Goal: Transaction & Acquisition: Obtain resource

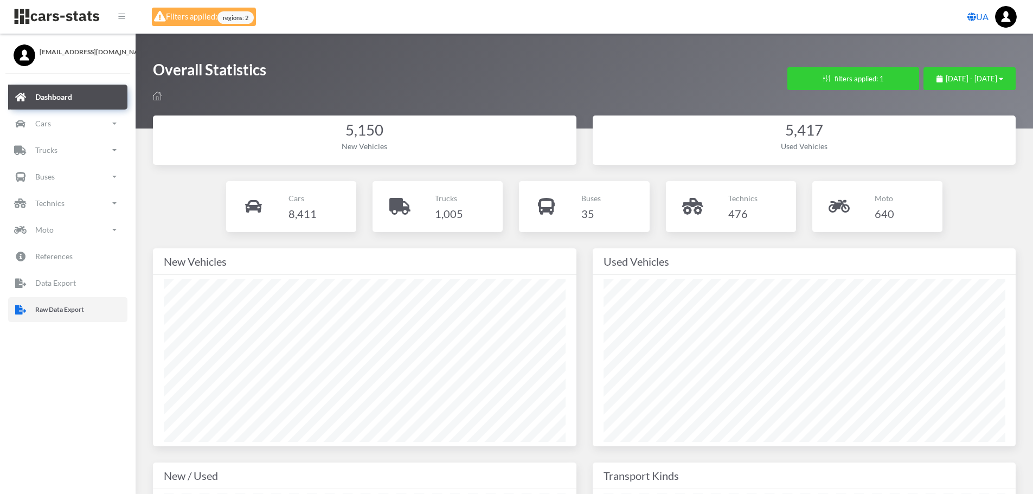
drag, startPoint x: 72, startPoint y: 307, endPoint x: 100, endPoint y: 302, distance: 28.6
click at [72, 307] on p "Raw Data Export" at bounding box center [59, 310] width 49 height 12
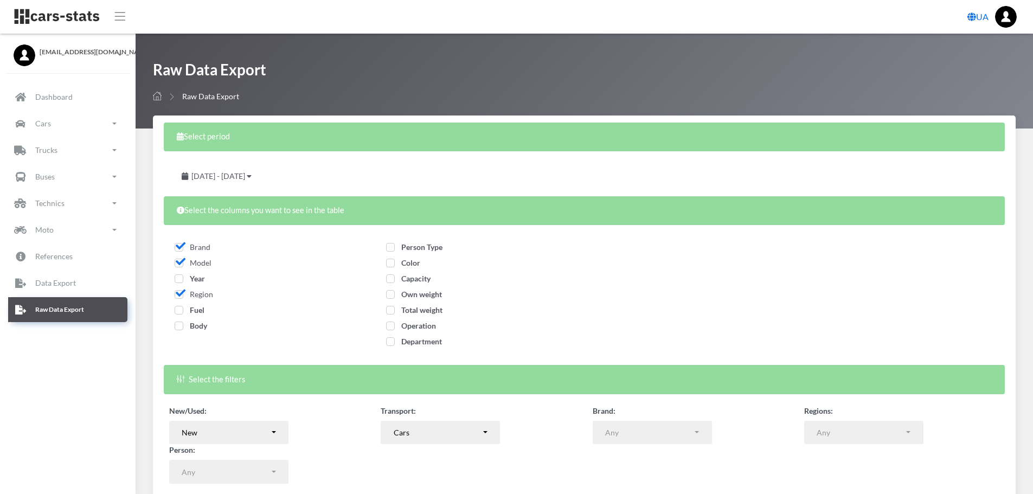
select select
click at [184, 280] on span "Year" at bounding box center [190, 278] width 30 height 9
checkbox input "true"
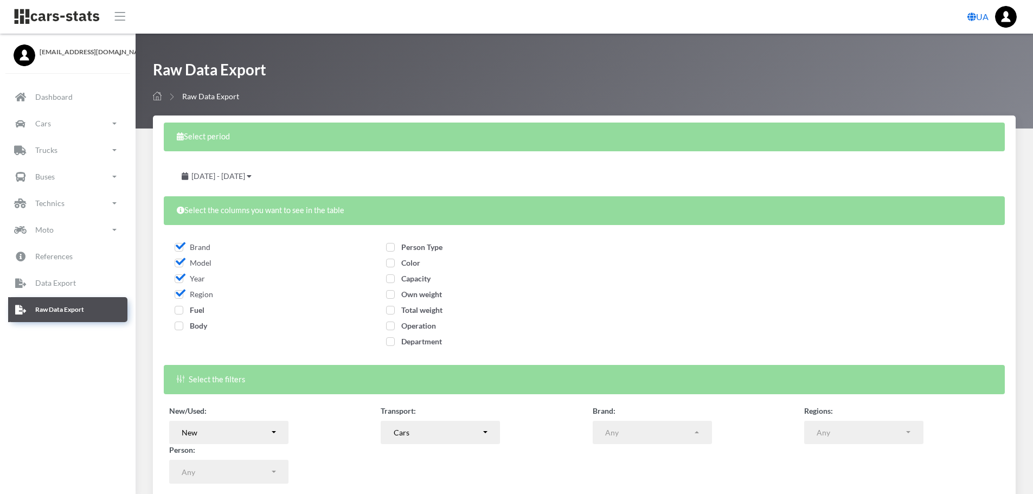
click at [183, 311] on span "Fuel" at bounding box center [190, 309] width 30 height 9
checkbox input "true"
click at [179, 326] on span "Body" at bounding box center [191, 325] width 33 height 9
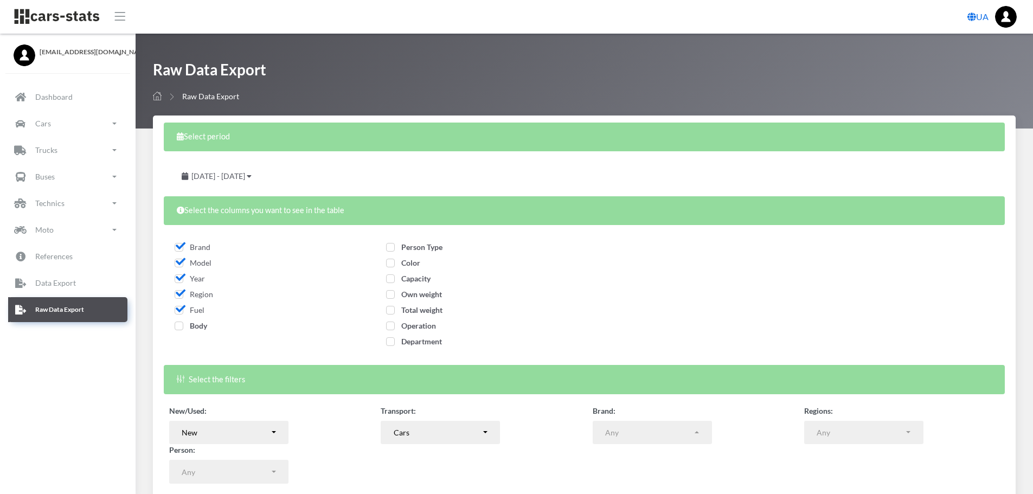
checkbox input "true"
drag, startPoint x: 409, startPoint y: 242, endPoint x: 414, endPoint y: 259, distance: 18.0
click at [410, 242] on label "Person Type" at bounding box center [414, 246] width 56 height 11
checkbox input "true"
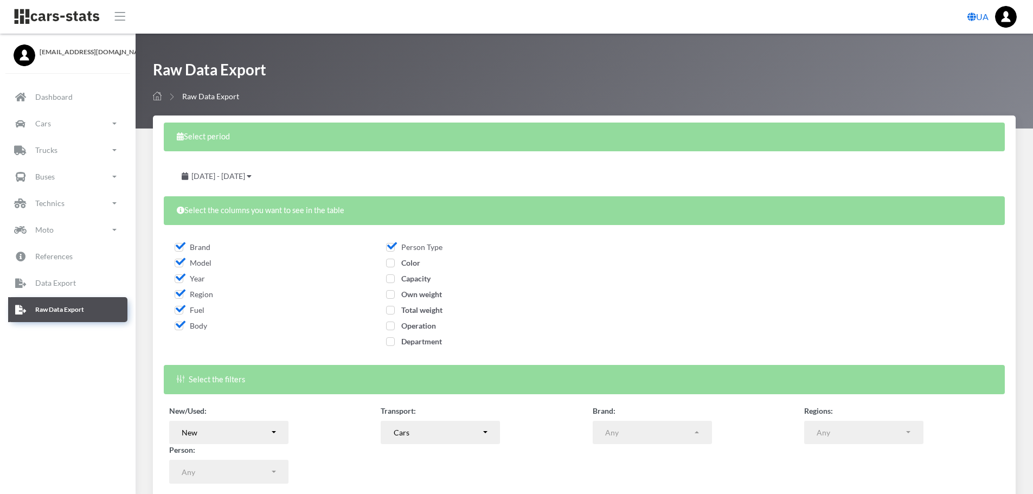
click at [414, 264] on span "Color" at bounding box center [403, 262] width 34 height 9
checkbox input "true"
click at [415, 281] on span "Capacity" at bounding box center [408, 278] width 44 height 9
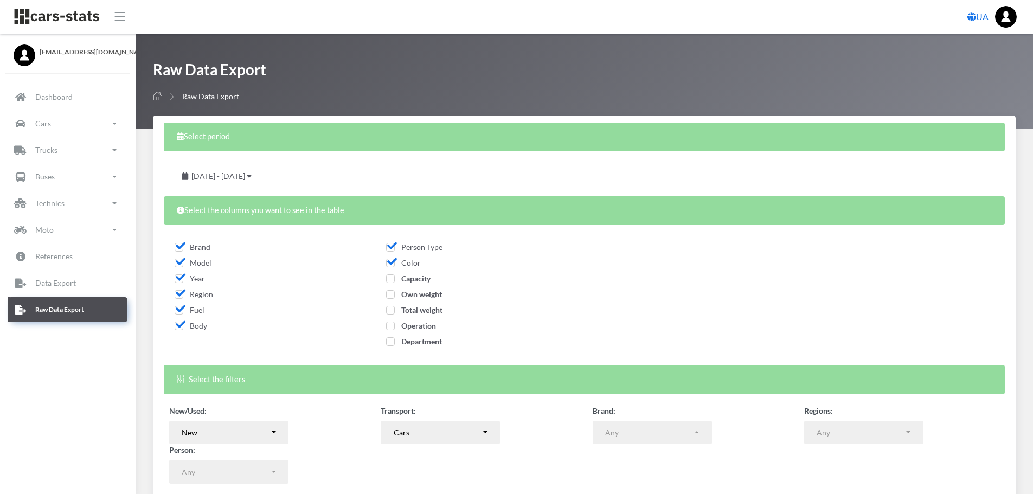
checkbox input "true"
click at [419, 295] on span "Own weight" at bounding box center [414, 293] width 56 height 9
checkbox input "true"
click at [419, 311] on span "Total weight" at bounding box center [414, 309] width 56 height 9
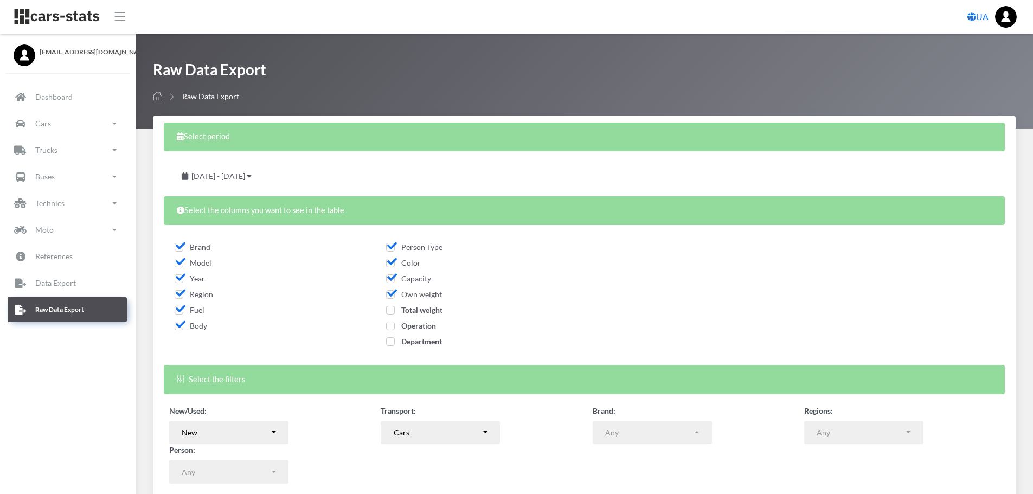
checkbox input "true"
click at [421, 322] on span "Operation" at bounding box center [411, 325] width 50 height 9
checkbox input "true"
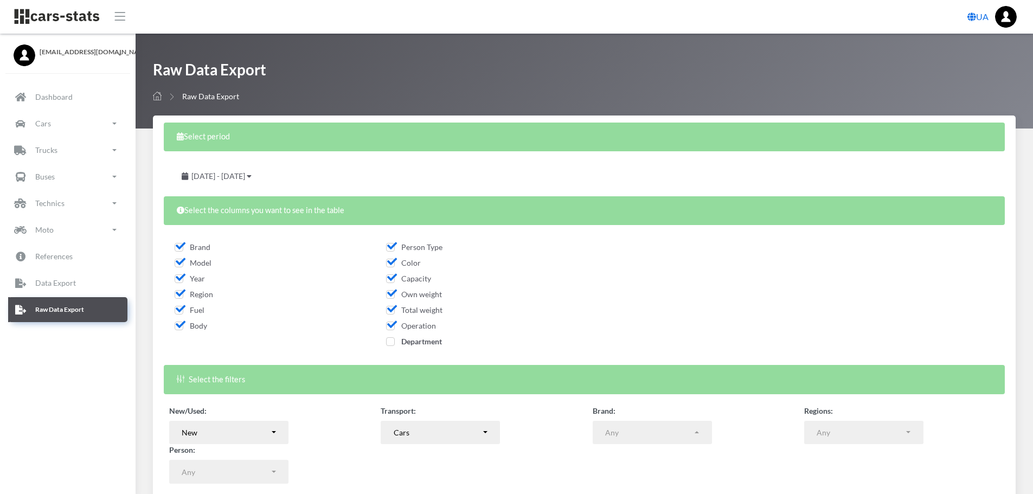
click at [423, 340] on span "Department" at bounding box center [414, 341] width 56 height 9
checkbox input "true"
click at [245, 174] on span "August 19, 2025 - September 18, 2025" at bounding box center [218, 175] width 54 height 9
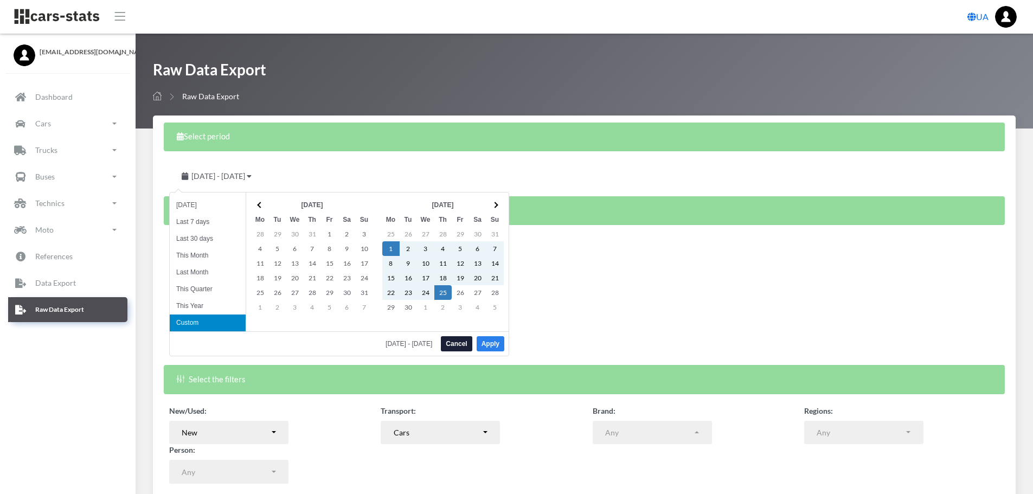
click at [490, 338] on button "Apply" at bounding box center [490, 343] width 28 height 15
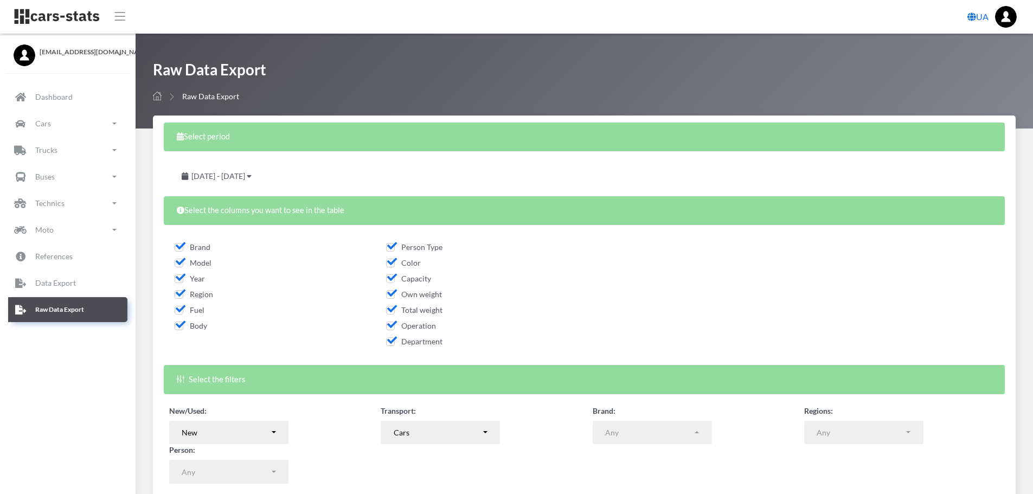
scroll to position [87, 0]
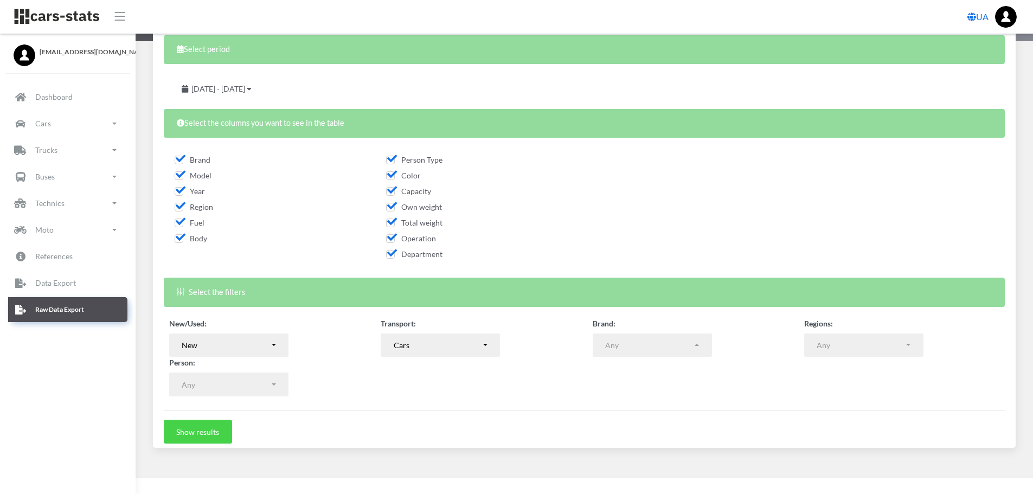
click at [196, 441] on button "Show results" at bounding box center [198, 432] width 68 height 24
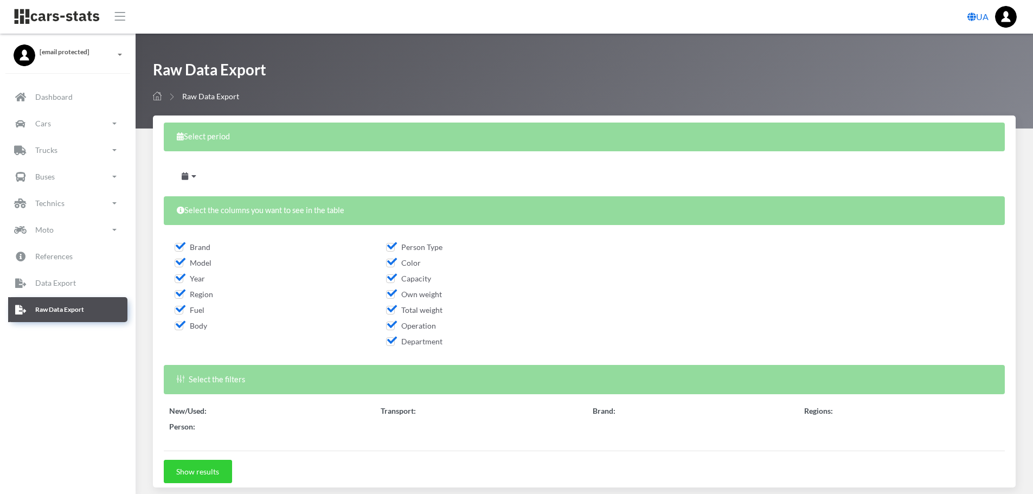
select select
select select "50"
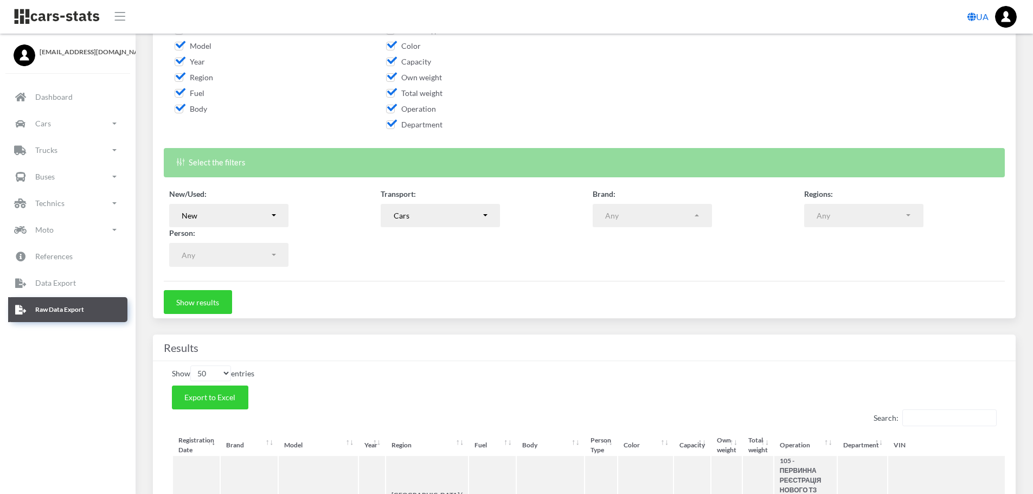
scroll to position [8, 8]
drag, startPoint x: 234, startPoint y: 395, endPoint x: 521, endPoint y: 314, distance: 297.9
click at [236, 395] on button "Export to Excel" at bounding box center [210, 397] width 76 height 24
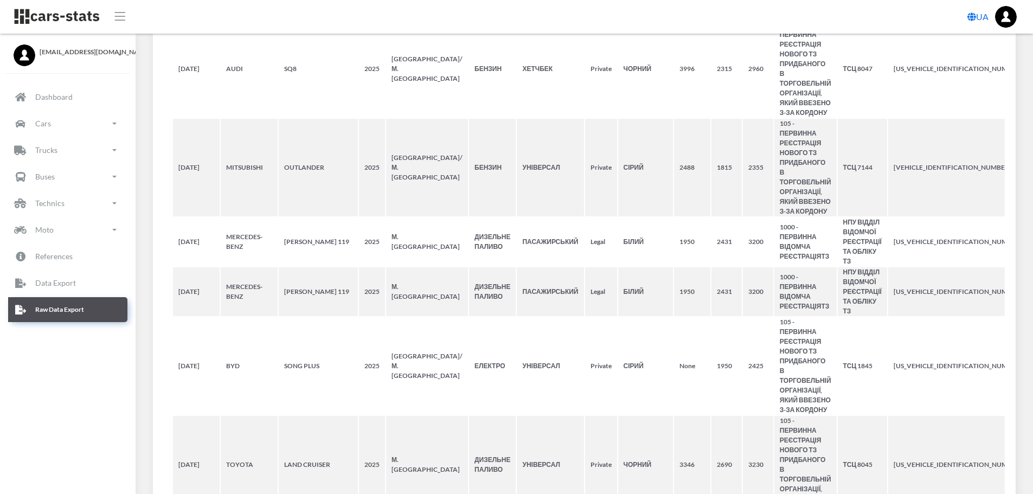
scroll to position [0, 0]
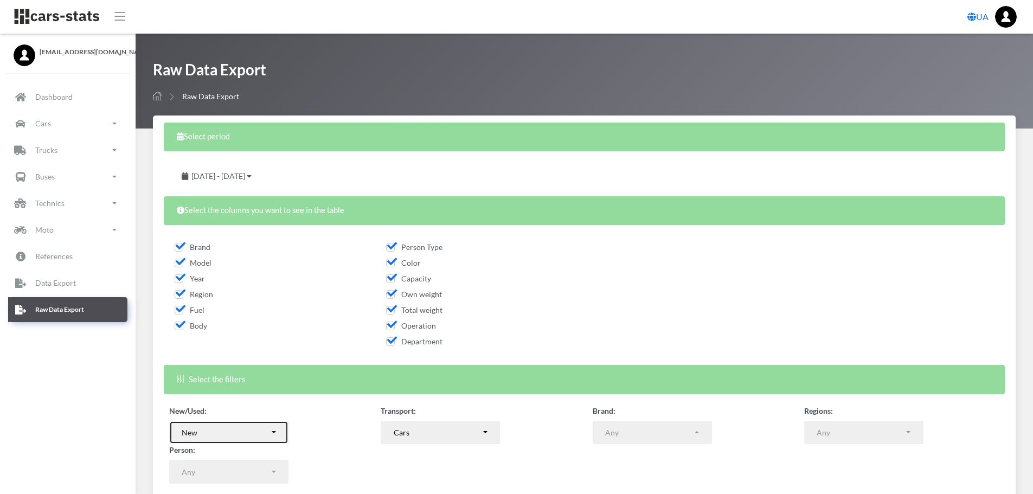
click at [253, 435] on div "New" at bounding box center [226, 432] width 88 height 11
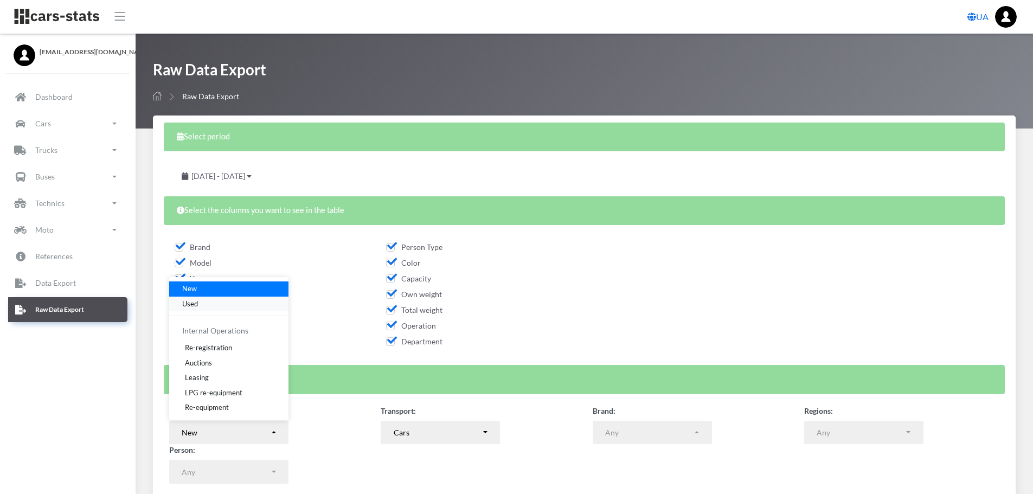
click at [193, 301] on span "Used" at bounding box center [190, 303] width 16 height 11
select select "used-import"
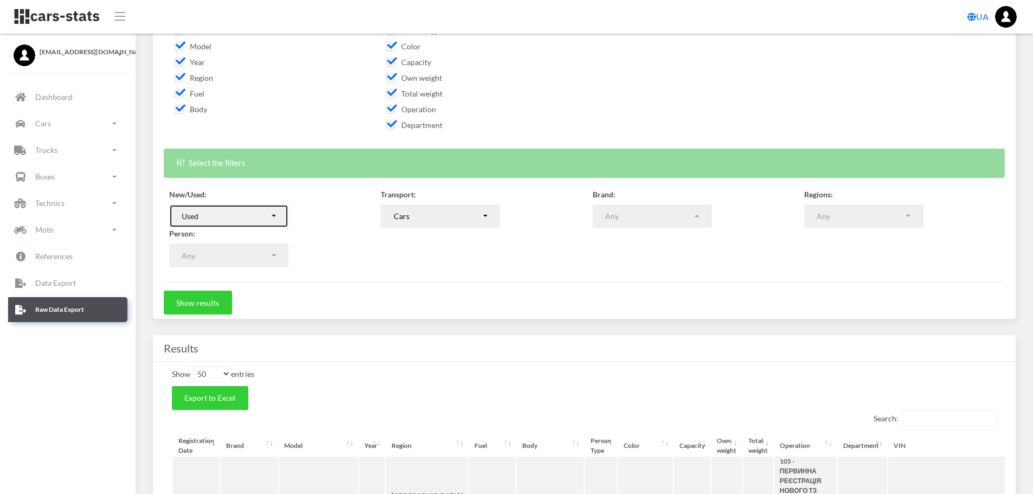
scroll to position [217, 0]
click at [212, 305] on button "Show results" at bounding box center [198, 302] width 68 height 24
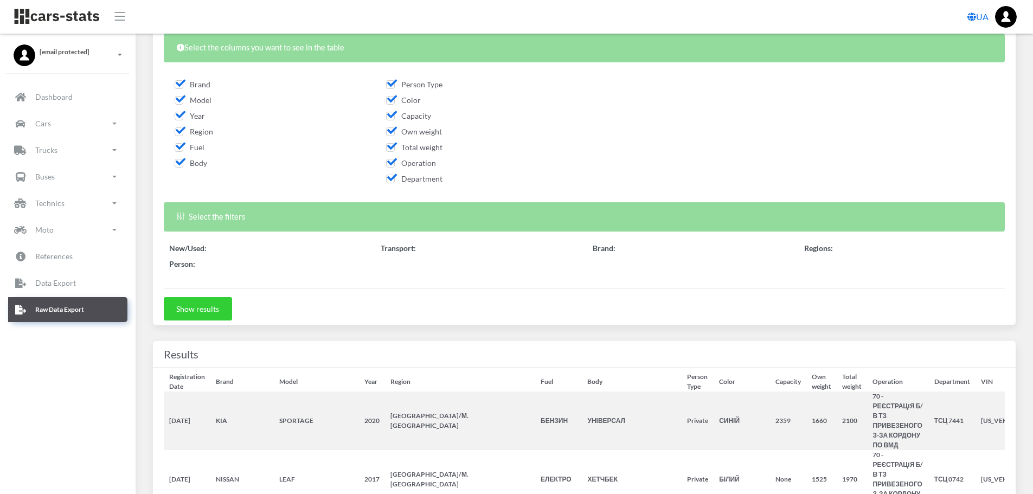
scroll to position [325, 0]
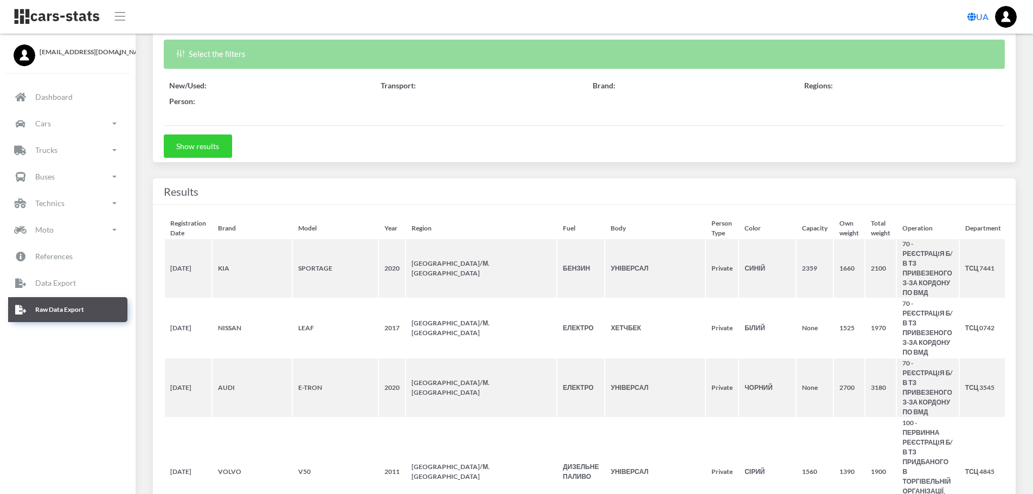
select select "50"
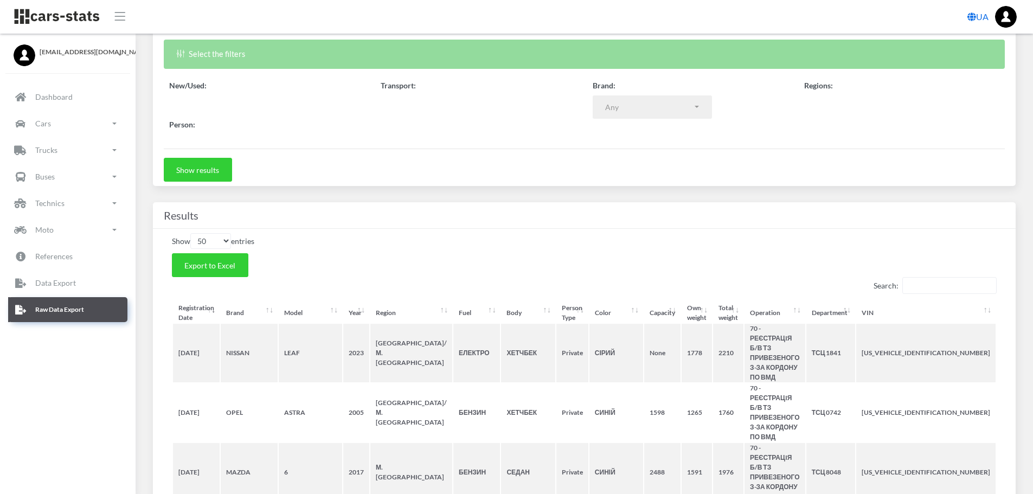
select select
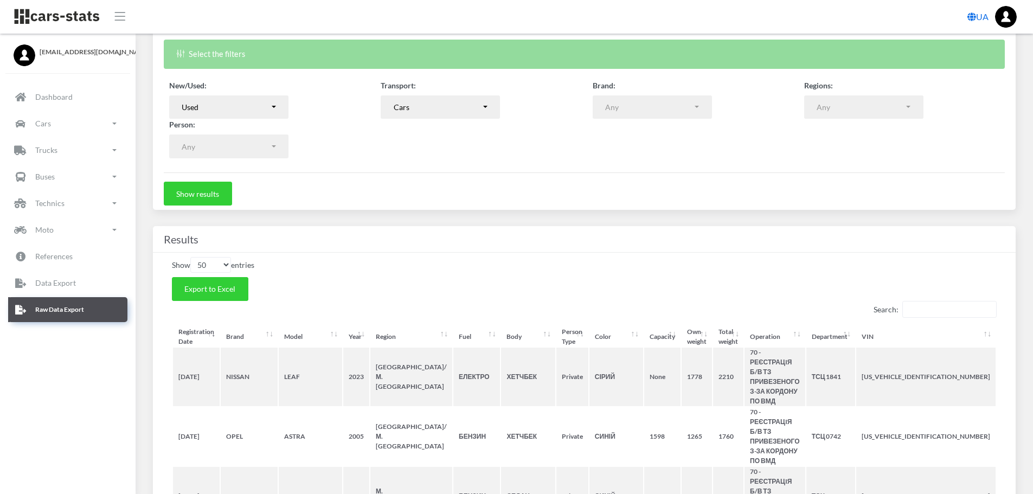
scroll to position [8, 8]
click at [231, 290] on span "Export to Excel" at bounding box center [209, 288] width 51 height 9
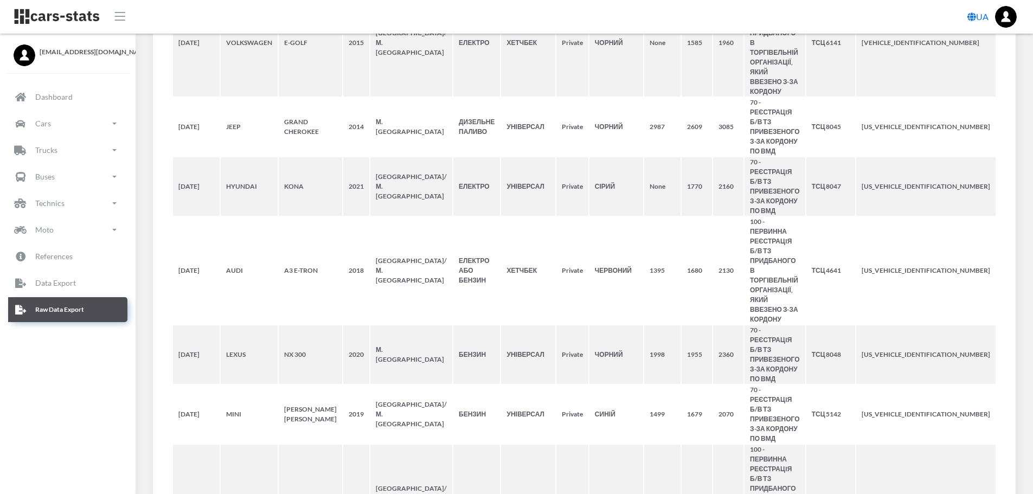
scroll to position [4038, 0]
